Goal: Task Accomplishment & Management: Use online tool/utility

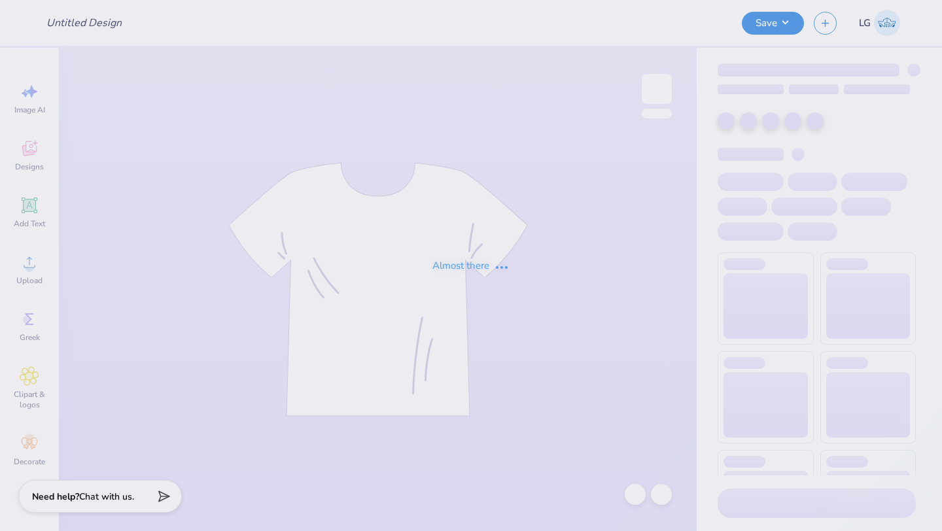
type input "AERO"
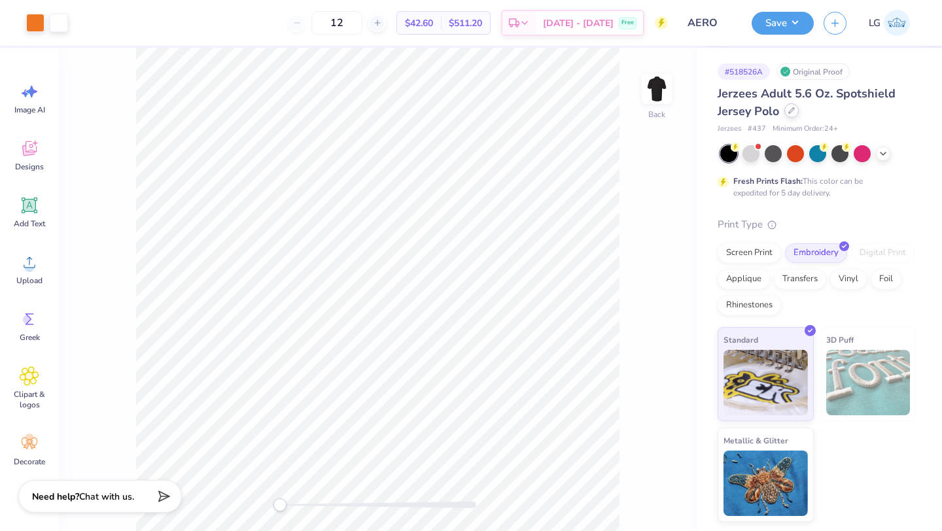
click at [791, 109] on icon at bounding box center [791, 110] width 5 height 5
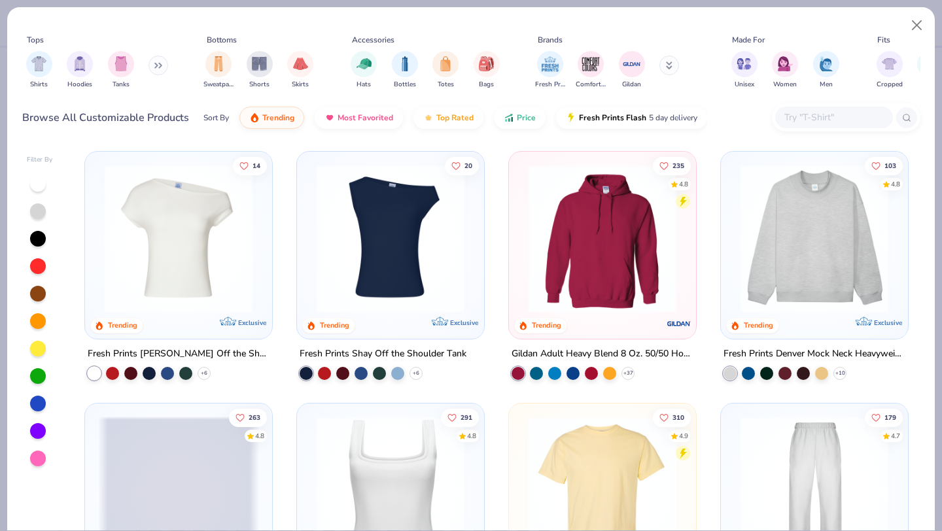
click at [817, 114] on input "text" at bounding box center [833, 117] width 101 height 15
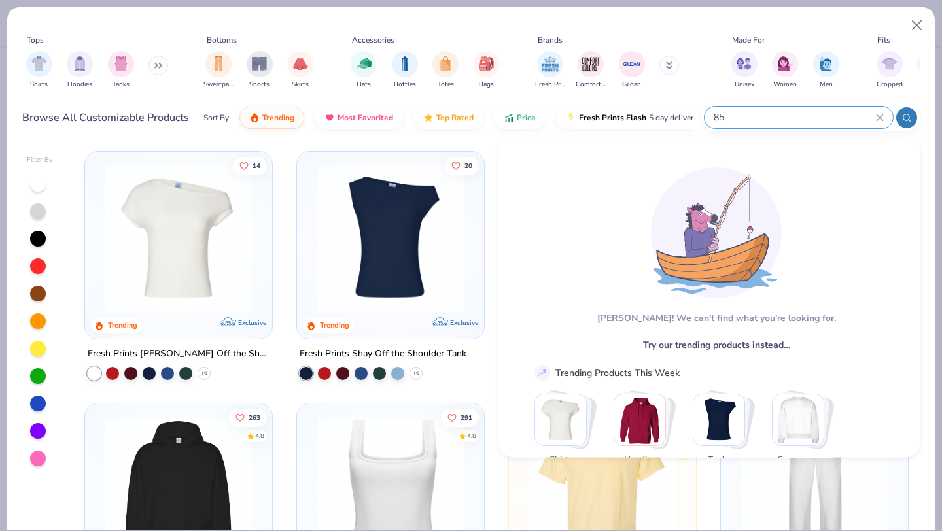
type input "8"
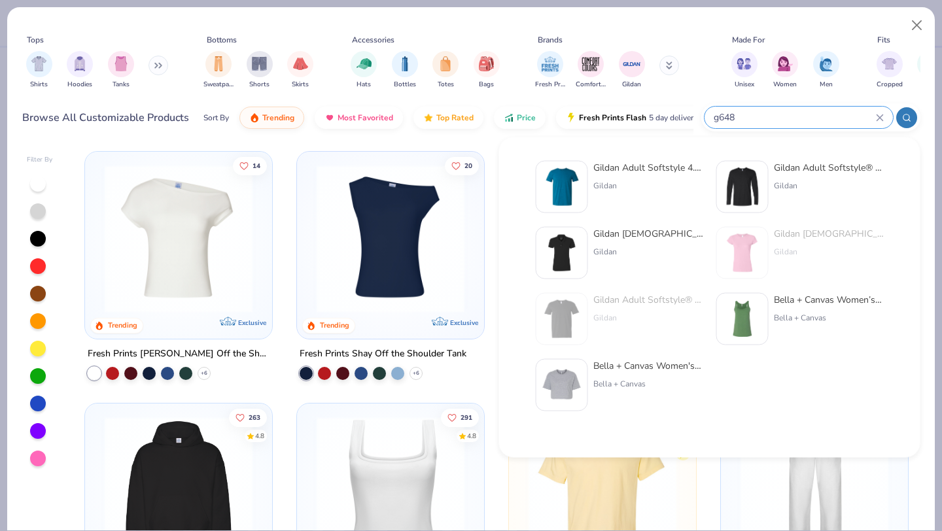
click at [720, 118] on input "g648" at bounding box center [795, 117] width 164 height 15
type input "g"
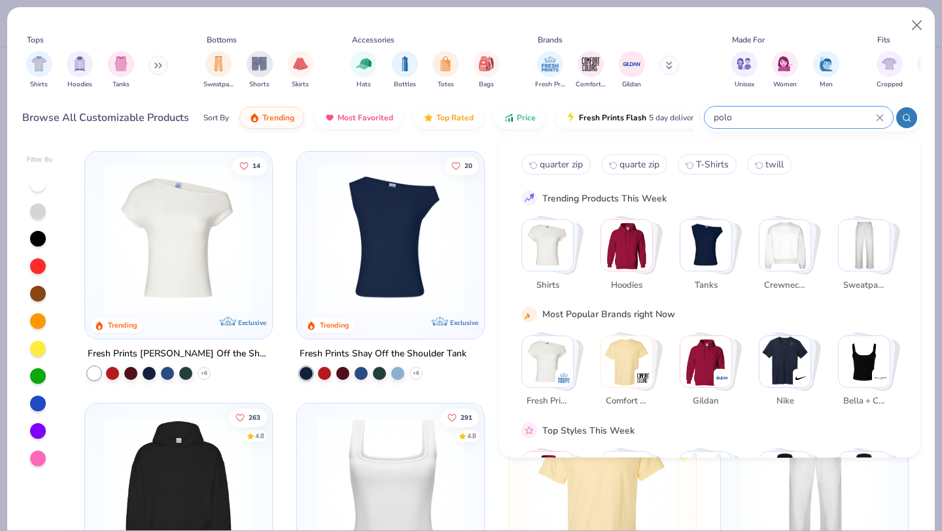
type input "polo"
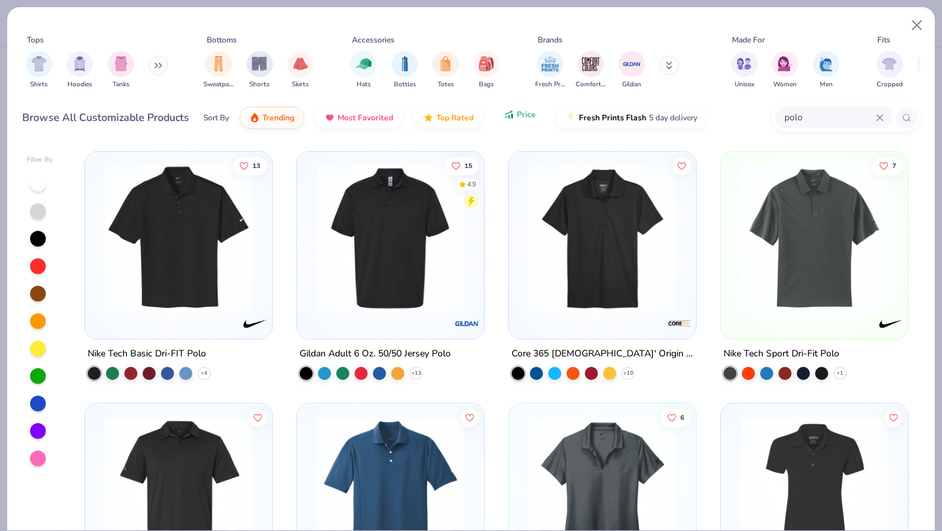
click at [521, 113] on span "Price" at bounding box center [526, 114] width 19 height 10
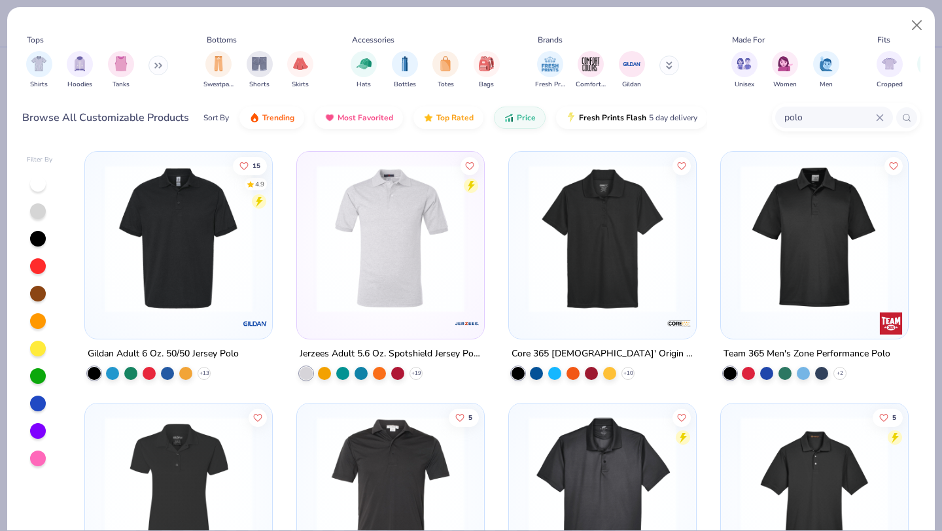
click at [186, 203] on img at bounding box center [178, 239] width 161 height 148
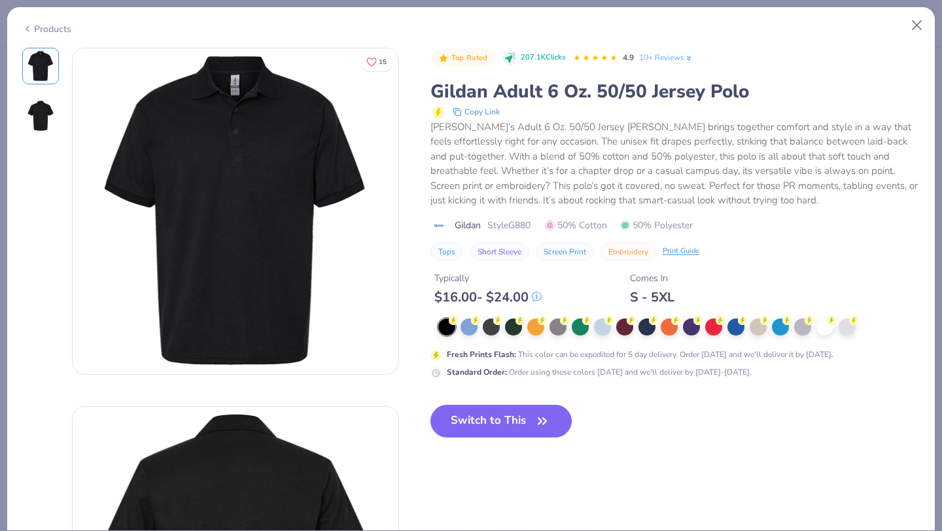
click at [29, 28] on icon at bounding box center [27, 29] width 10 height 16
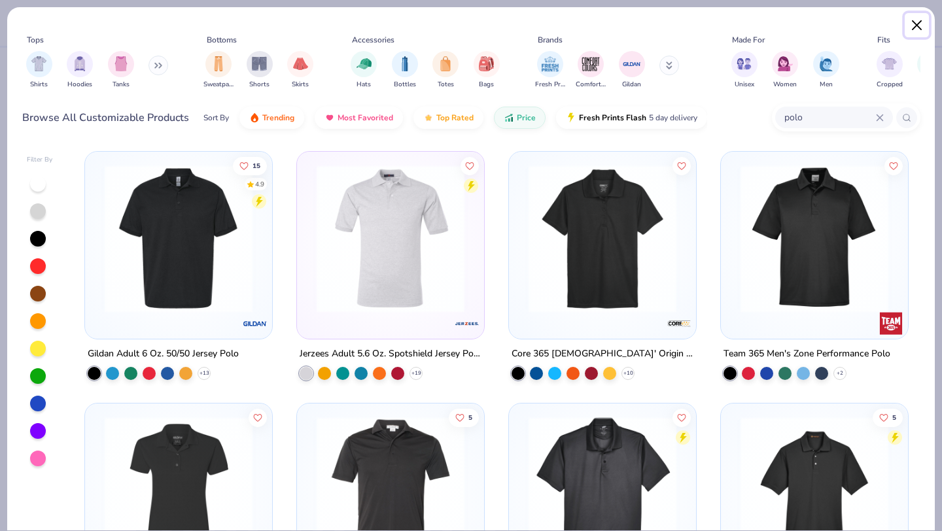
click at [923, 21] on button "Close" at bounding box center [917, 25] width 25 height 25
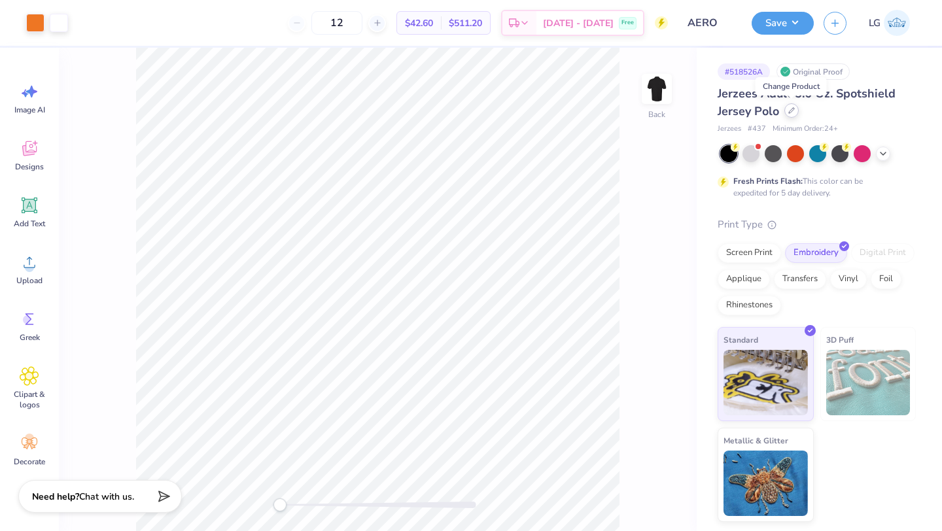
click at [792, 114] on div at bounding box center [791, 110] width 14 height 14
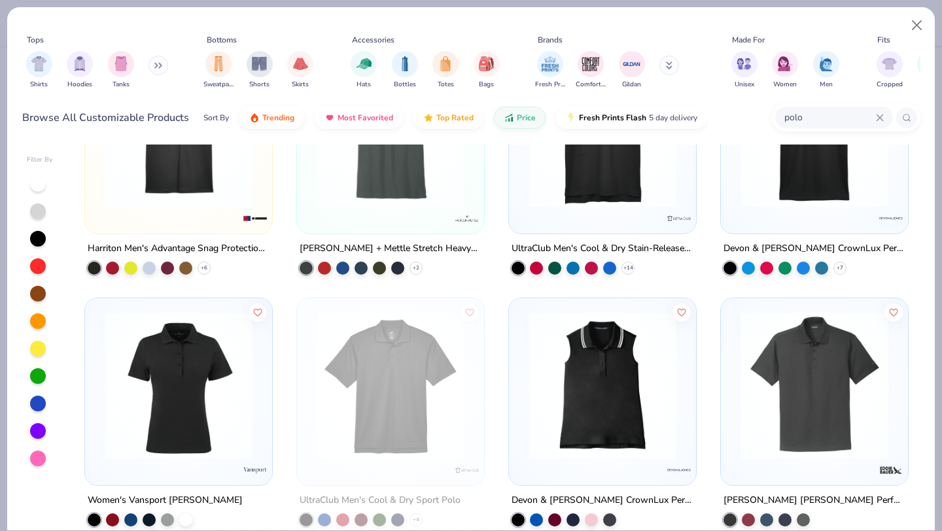
scroll to position [1111, 0]
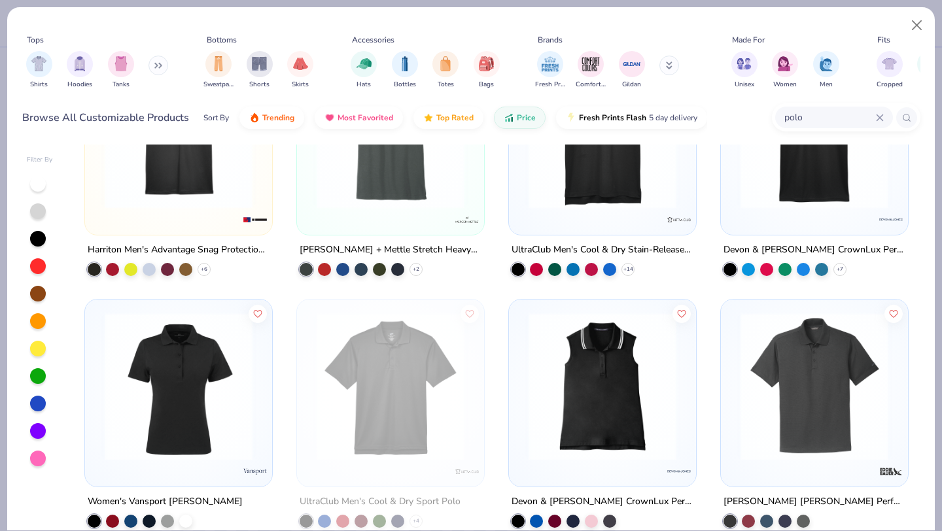
click at [385, 224] on div at bounding box center [390, 141] width 187 height 187
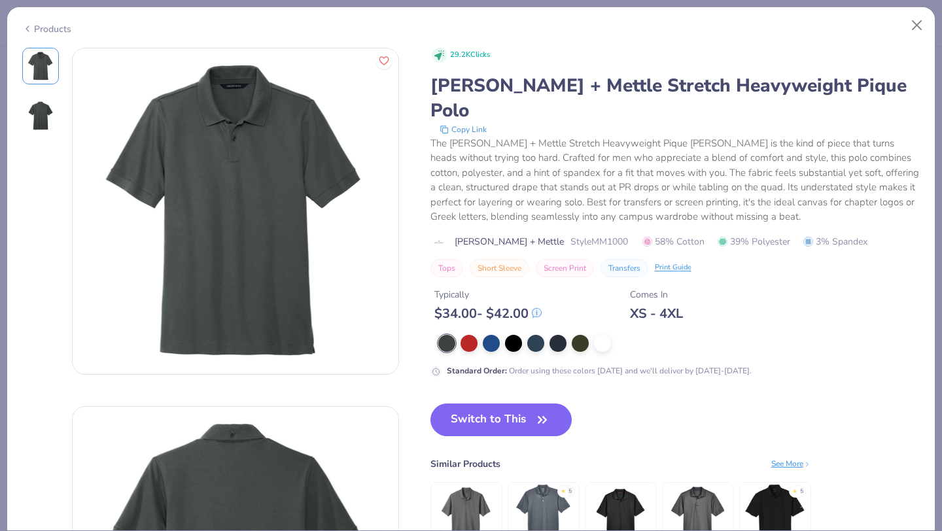
click at [39, 32] on div "Products" at bounding box center [46, 29] width 49 height 14
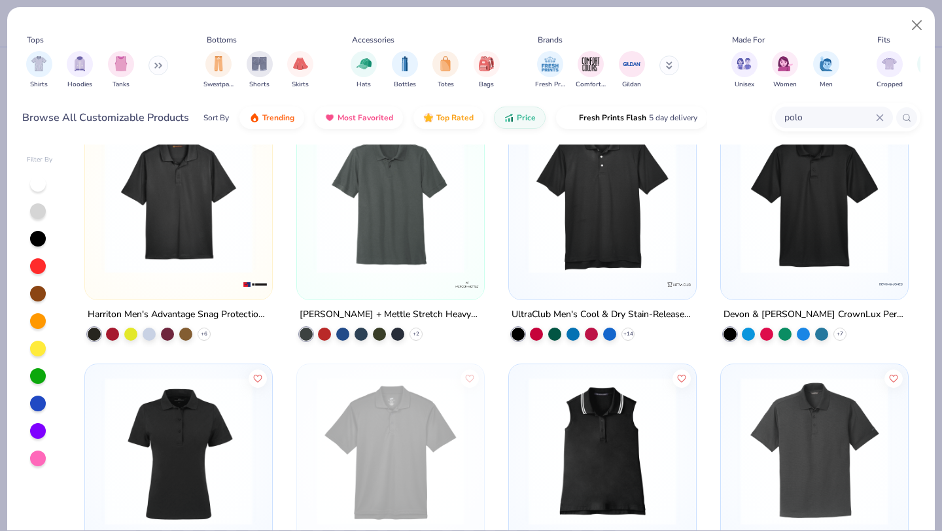
scroll to position [962, 0]
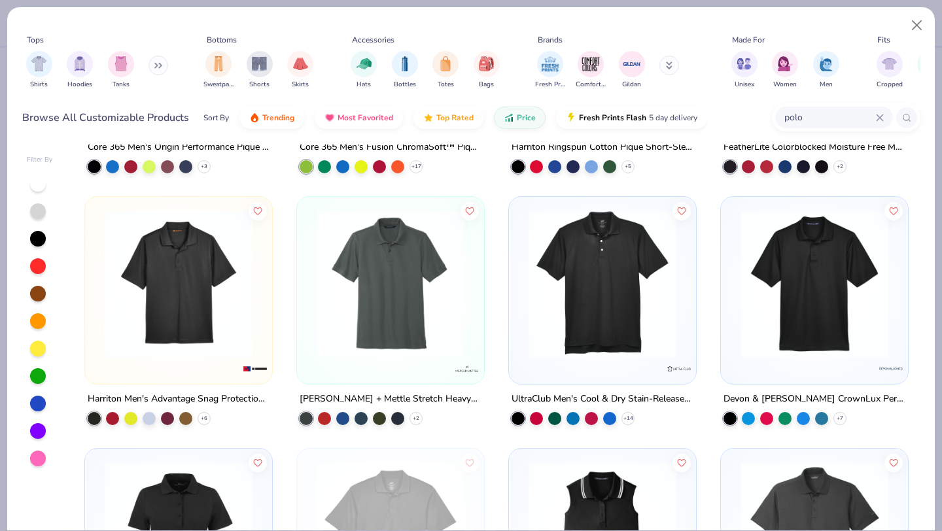
click at [881, 117] on icon at bounding box center [880, 118] width 8 height 8
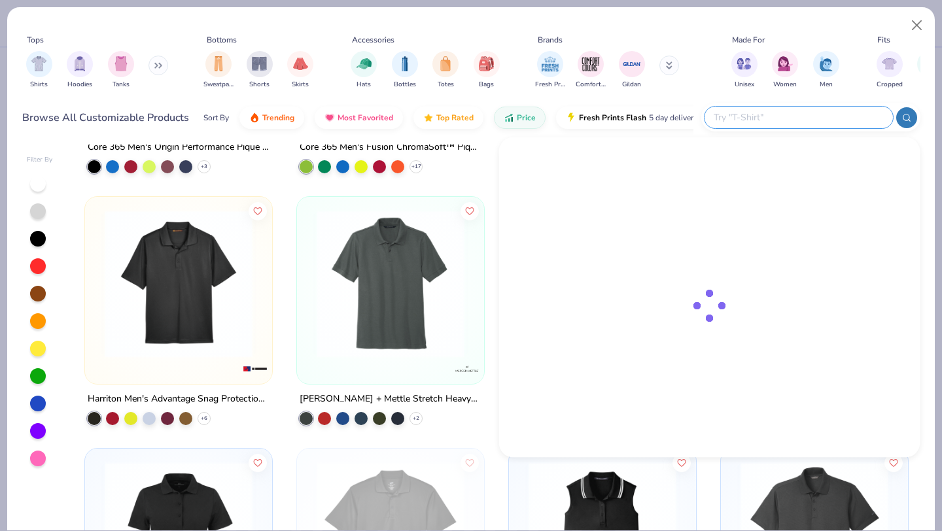
click at [829, 113] on input "text" at bounding box center [798, 117] width 171 height 15
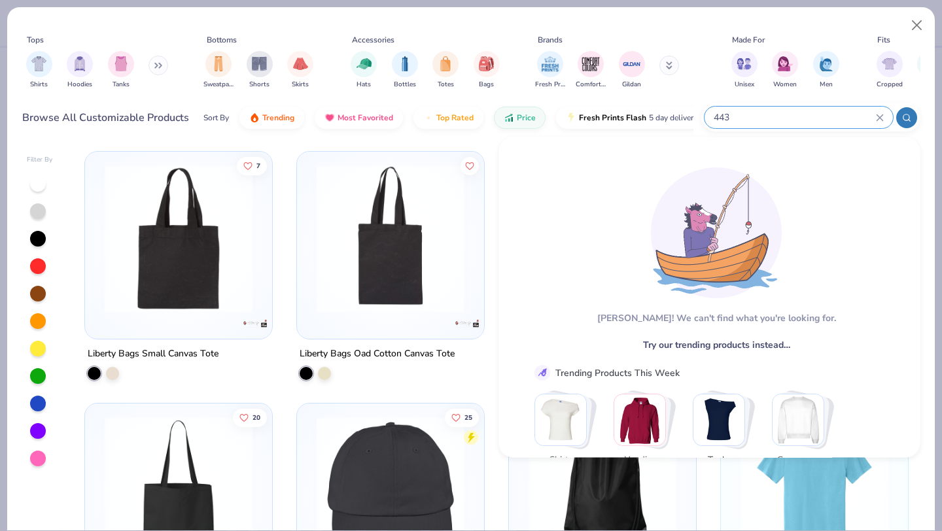
type input "443m"
click at [882, 117] on icon at bounding box center [880, 118] width 8 height 8
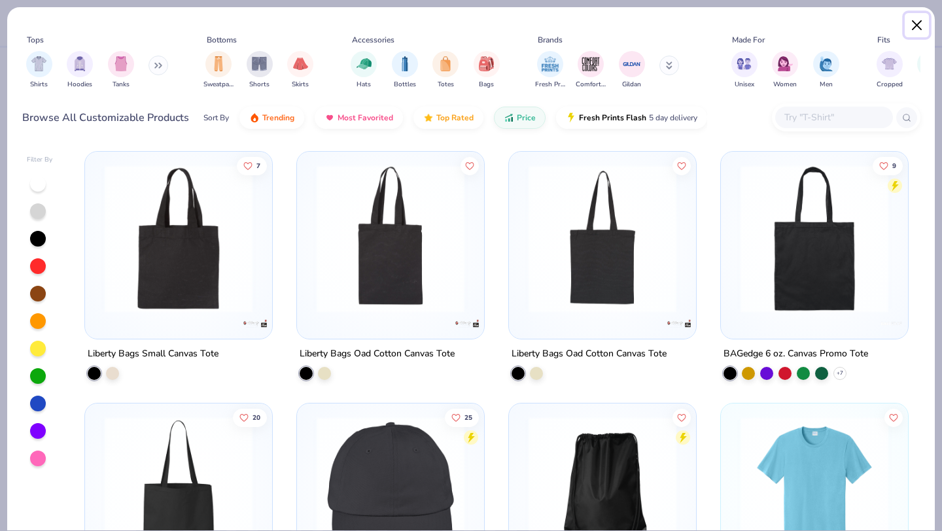
click at [913, 18] on button "Close" at bounding box center [917, 25] width 25 height 25
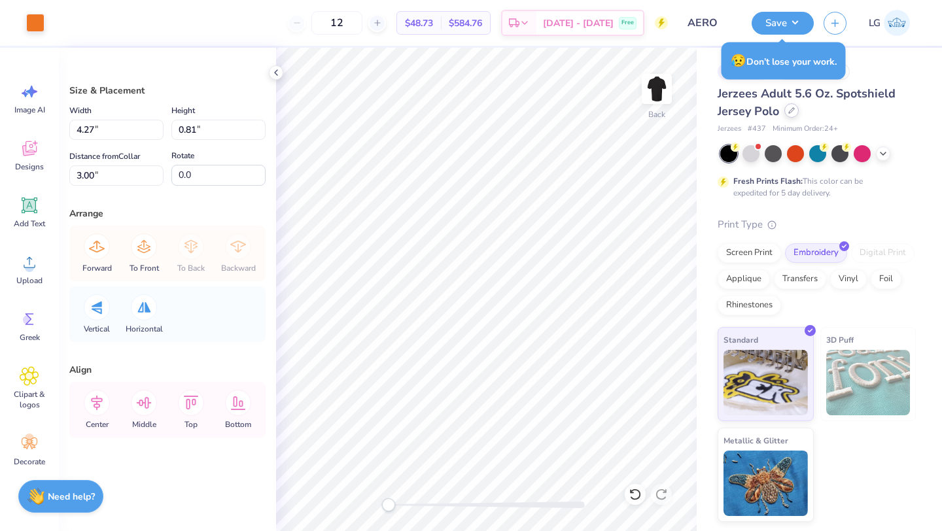
click at [795, 110] on div at bounding box center [791, 110] width 14 height 14
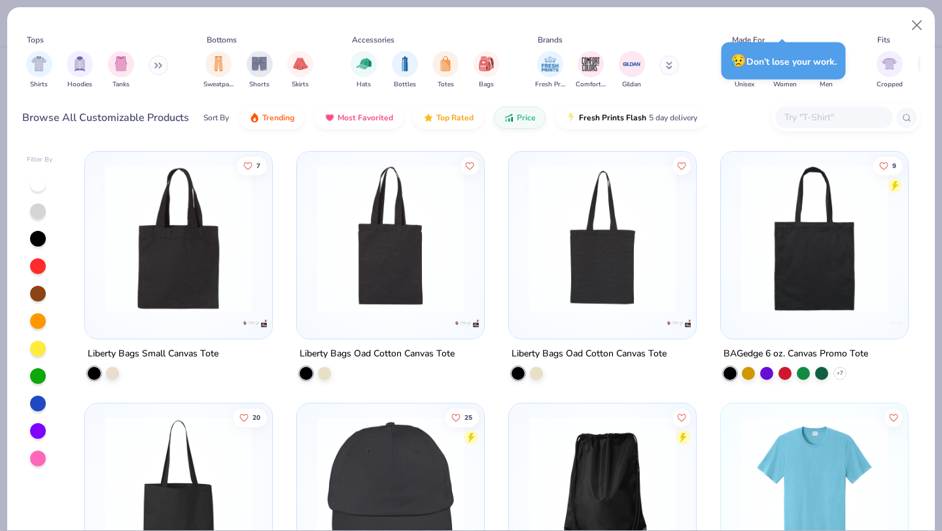
click at [807, 117] on input "text" at bounding box center [833, 117] width 101 height 15
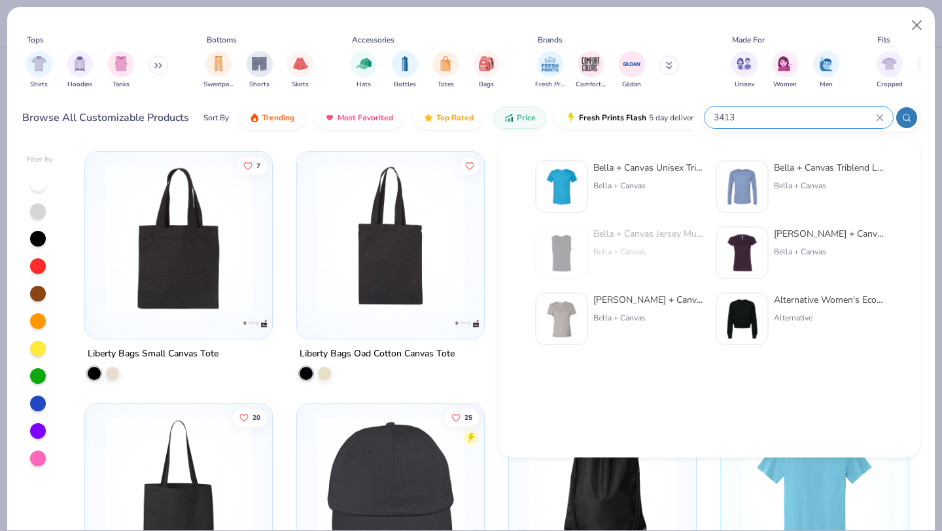
type input "3413"
click at [607, 181] on div "Bella + Canvas" at bounding box center [648, 186] width 110 height 12
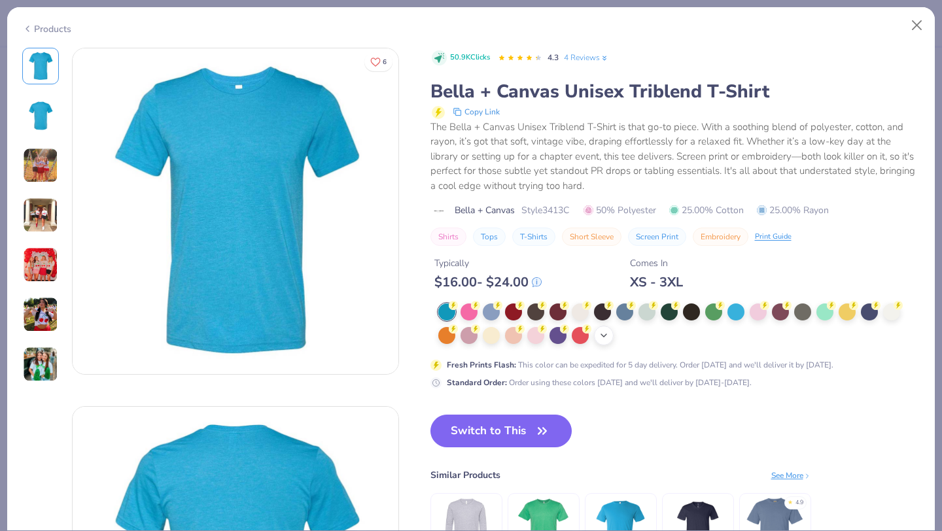
click at [604, 328] on div "+ 21" at bounding box center [604, 336] width 20 height 20
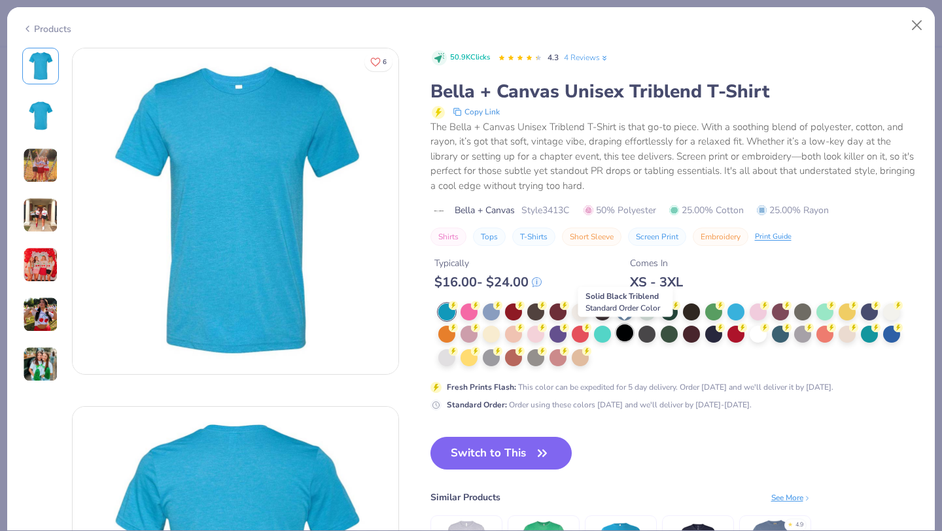
click at [625, 336] on div at bounding box center [624, 333] width 17 height 17
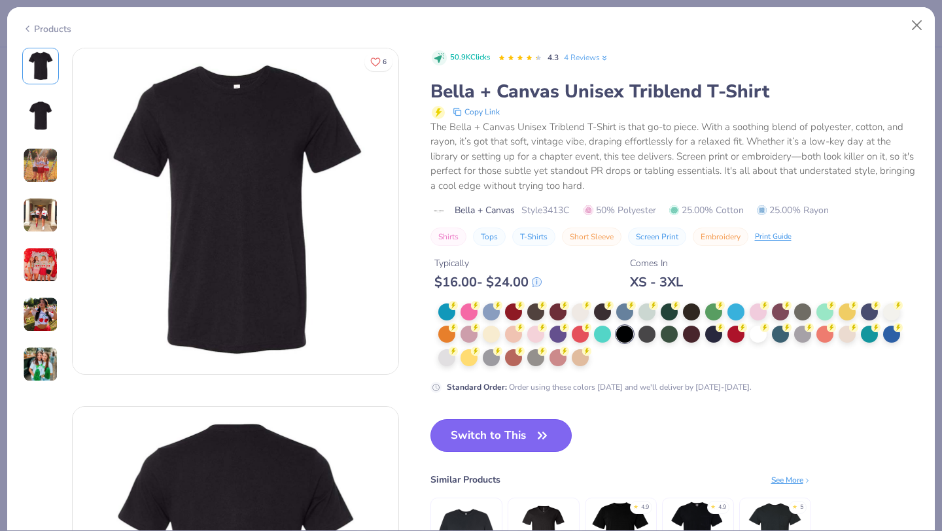
click at [506, 434] on button "Switch to This" at bounding box center [502, 435] width 142 height 33
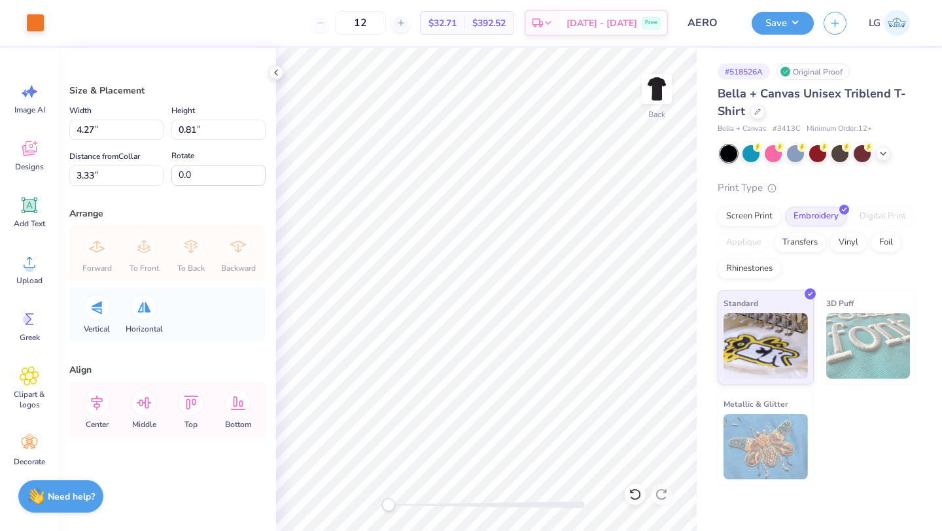
type input "9.48"
type input "1.79"
type input "3.40"
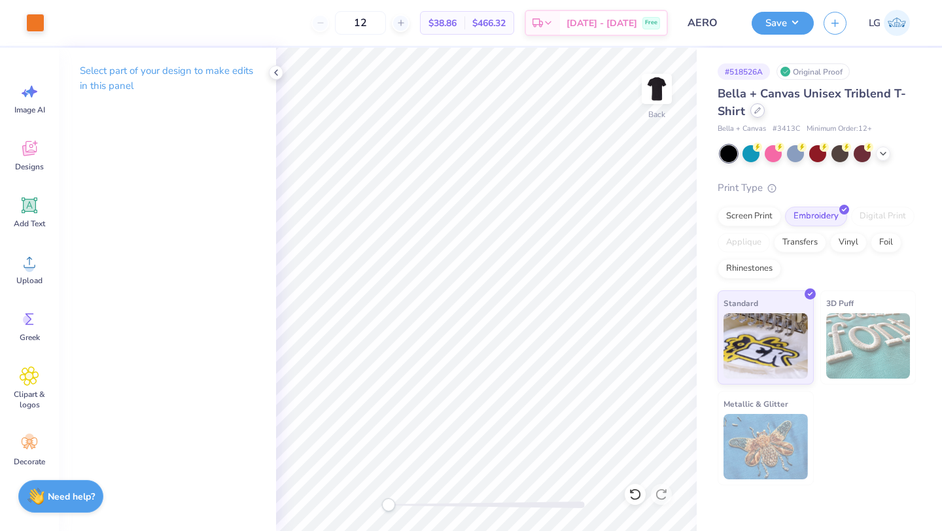
click at [759, 115] on div at bounding box center [757, 110] width 14 height 14
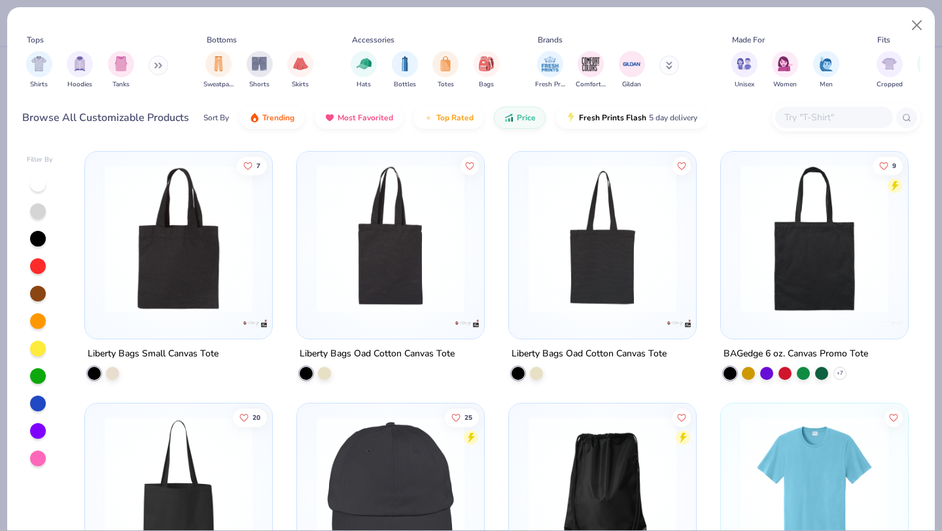
click at [840, 120] on input "text" at bounding box center [833, 117] width 101 height 15
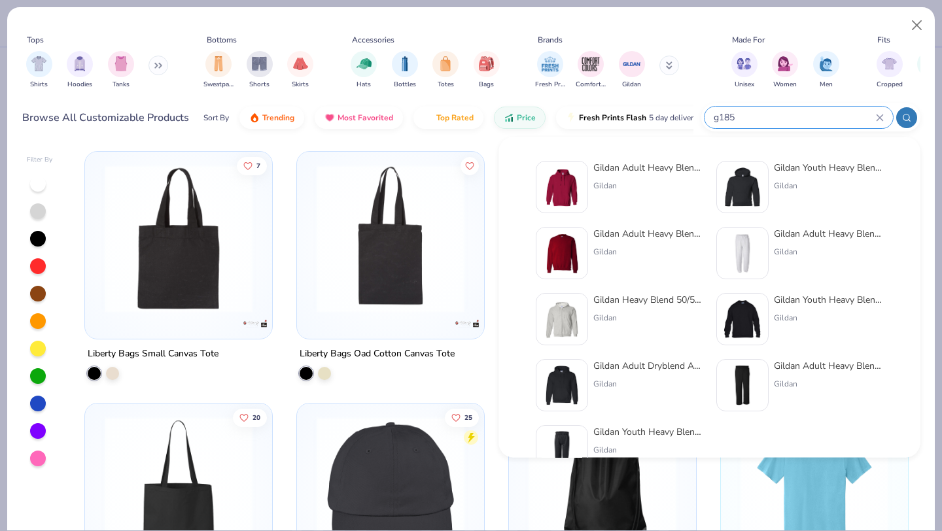
type input "g185"
click at [597, 189] on div "Gildan" at bounding box center [648, 186] width 110 height 12
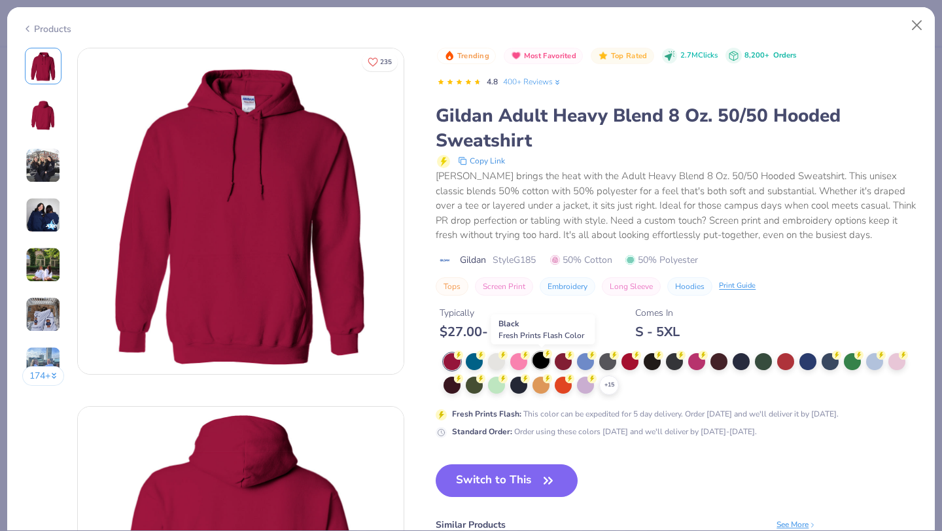
click at [538, 357] on div at bounding box center [541, 360] width 17 height 17
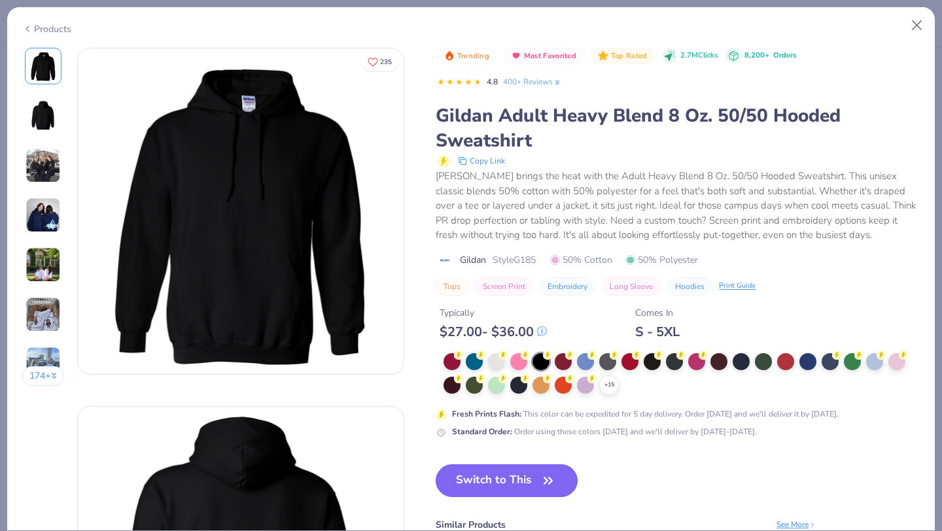
click at [516, 481] on button "Switch to This" at bounding box center [507, 481] width 142 height 33
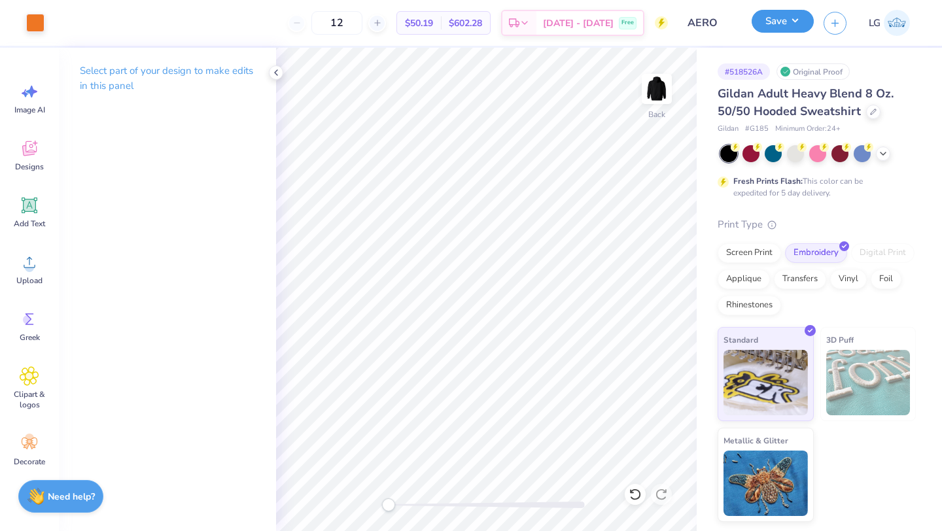
click at [773, 22] on button "Save" at bounding box center [783, 21] width 62 height 23
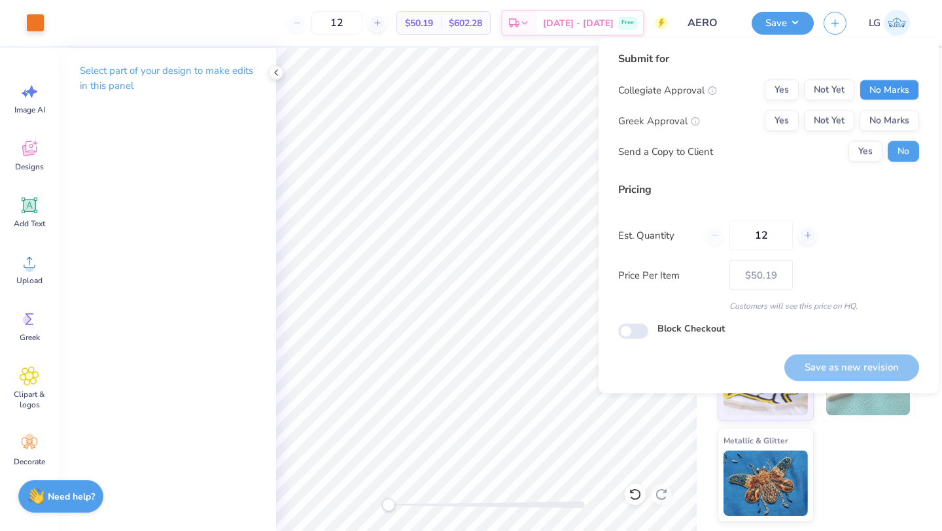
click at [868, 90] on button "No Marks" at bounding box center [890, 90] width 60 height 21
click at [882, 117] on button "No Marks" at bounding box center [890, 121] width 60 height 21
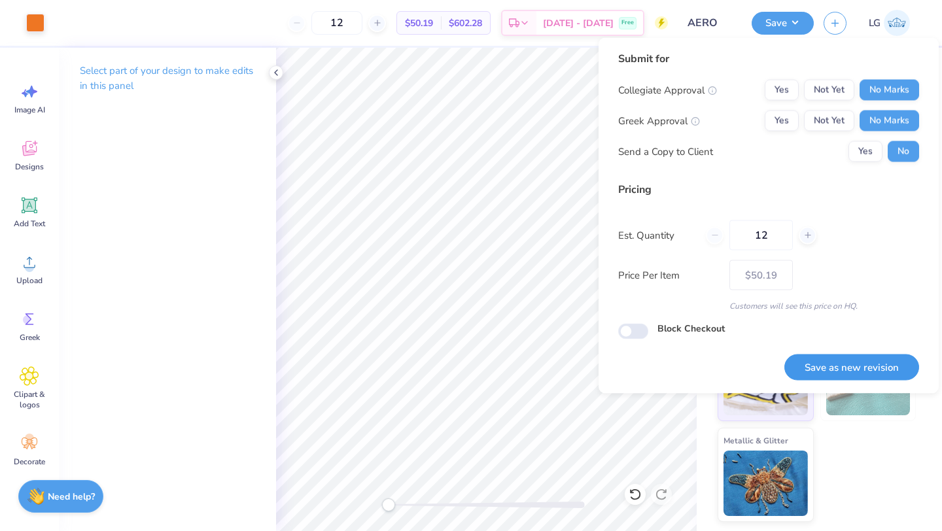
click at [883, 375] on button "Save as new revision" at bounding box center [851, 367] width 135 height 27
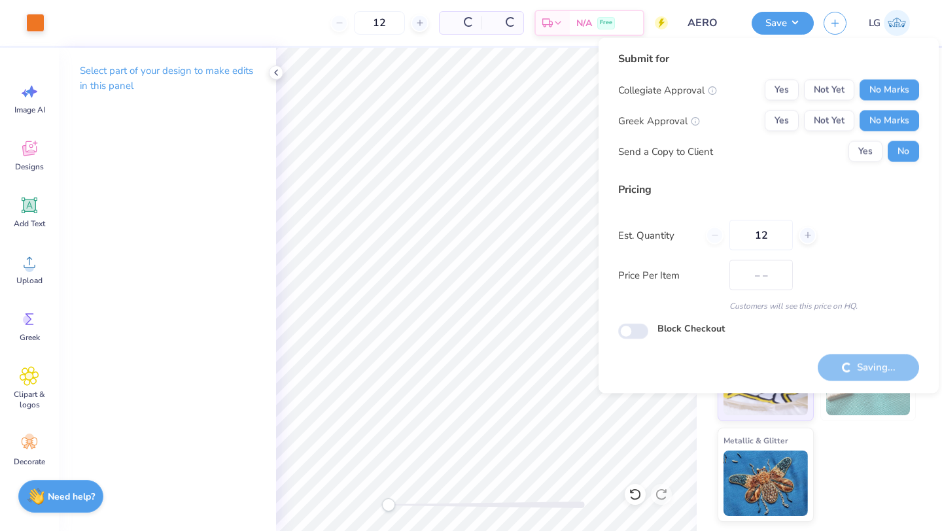
type input "$50.19"
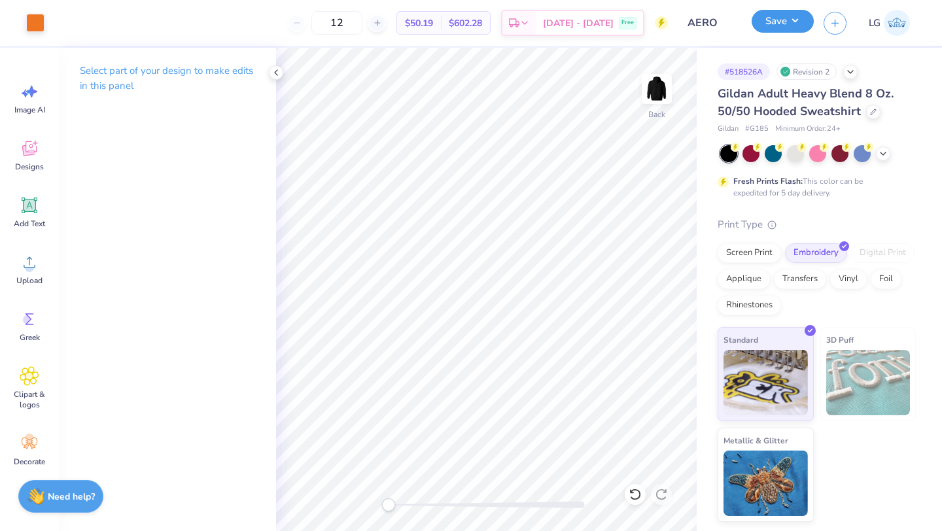
click at [759, 29] on button "Save" at bounding box center [783, 21] width 62 height 23
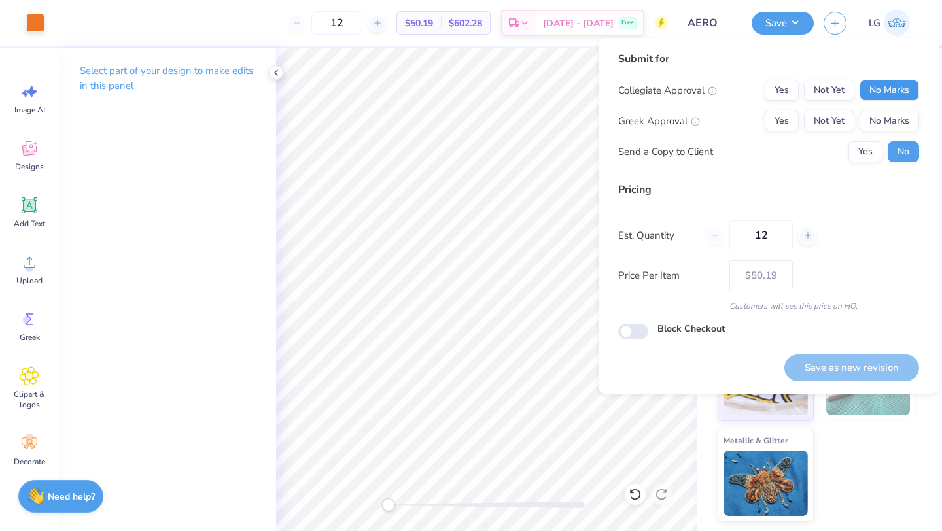
click at [890, 92] on button "No Marks" at bounding box center [890, 90] width 60 height 21
click at [890, 132] on div "Collegiate Approval Yes Not Yet No Marks Greek Approval Yes Not Yet No Marks Se…" at bounding box center [768, 121] width 301 height 82
click at [897, 120] on button "No Marks" at bounding box center [890, 121] width 60 height 21
